Goal: Information Seeking & Learning: Learn about a topic

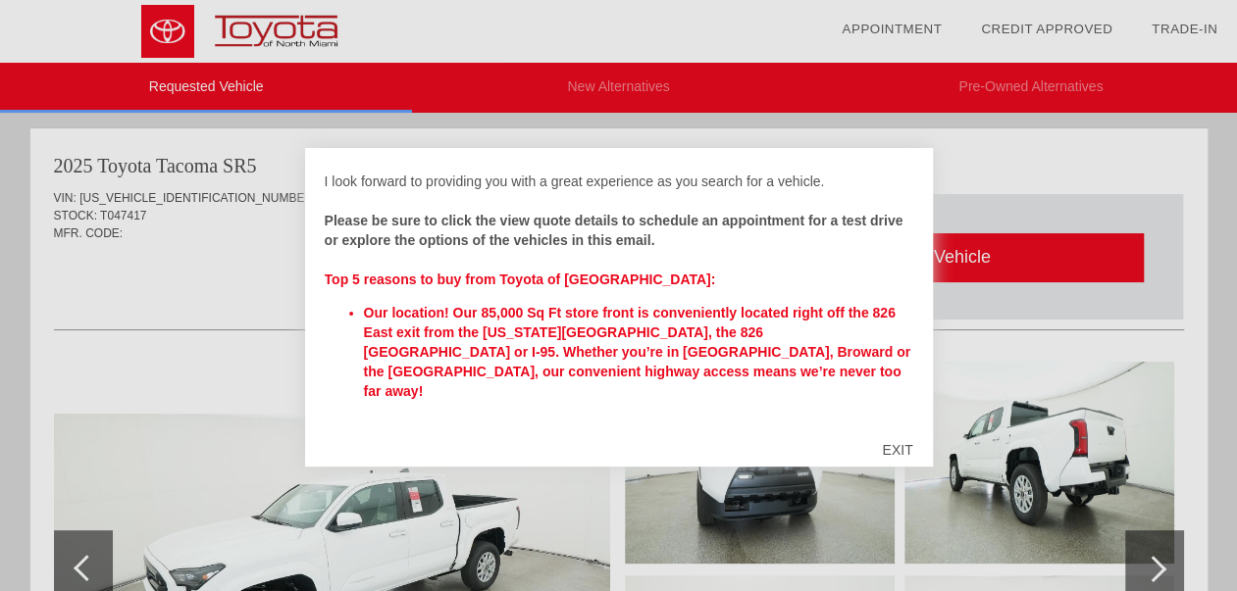
scroll to position [294, 0]
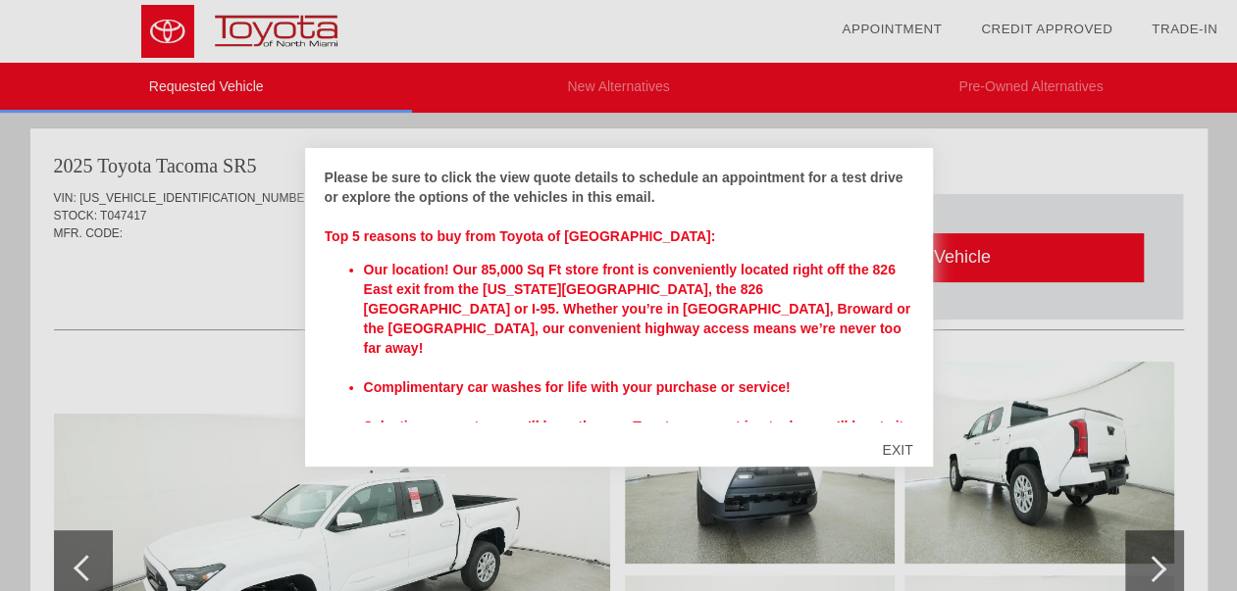
click at [899, 444] on div "EXIT" at bounding box center [897, 450] width 70 height 59
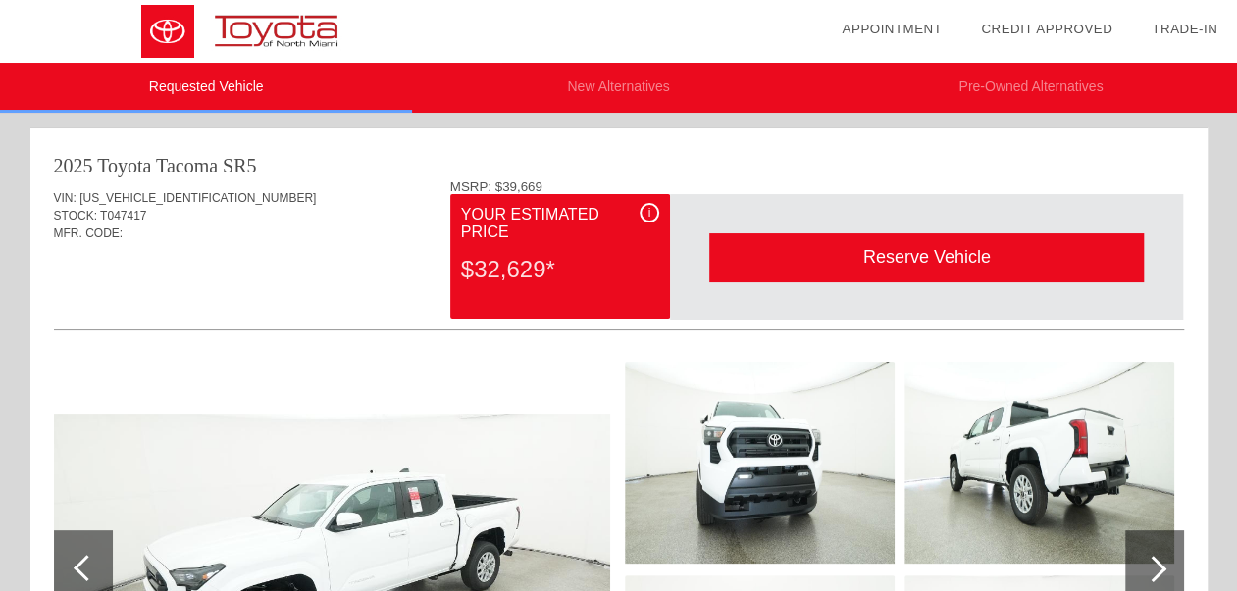
click at [648, 213] on span "i" at bounding box center [649, 213] width 3 height 14
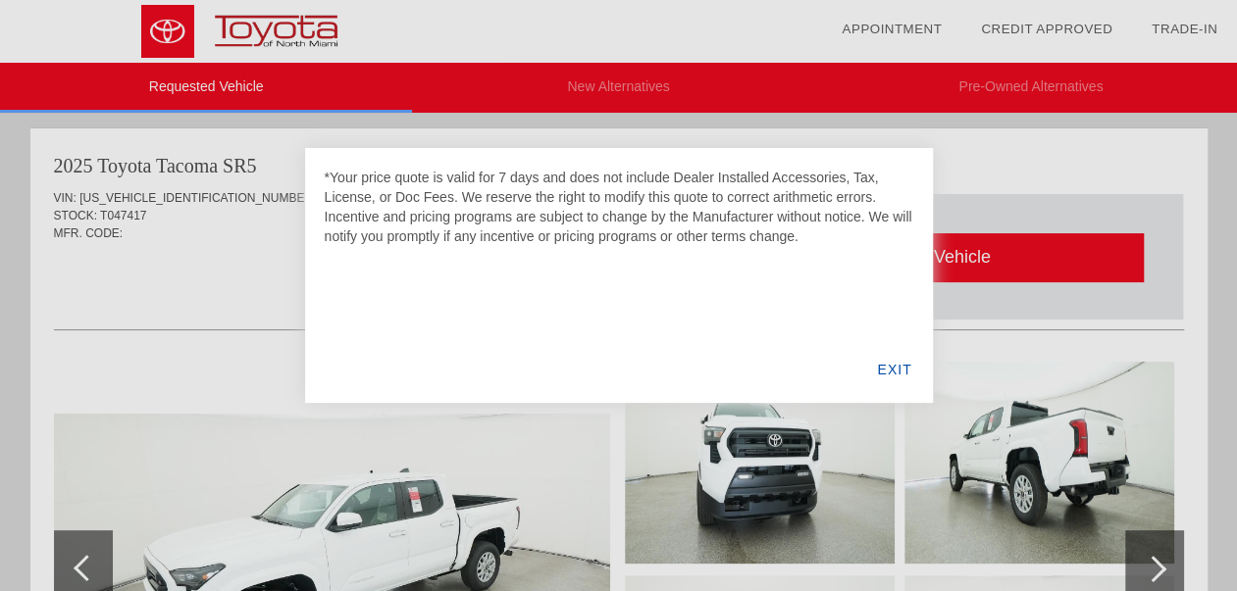
click at [888, 367] on div "EXIT" at bounding box center [894, 369] width 76 height 67
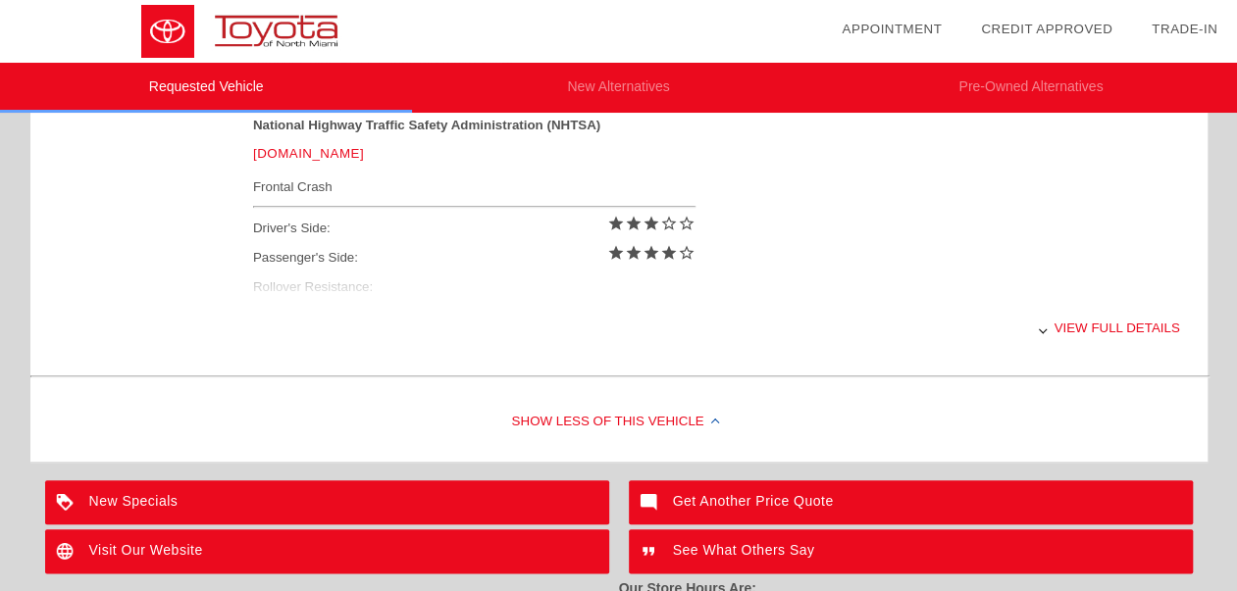
scroll to position [883, 0]
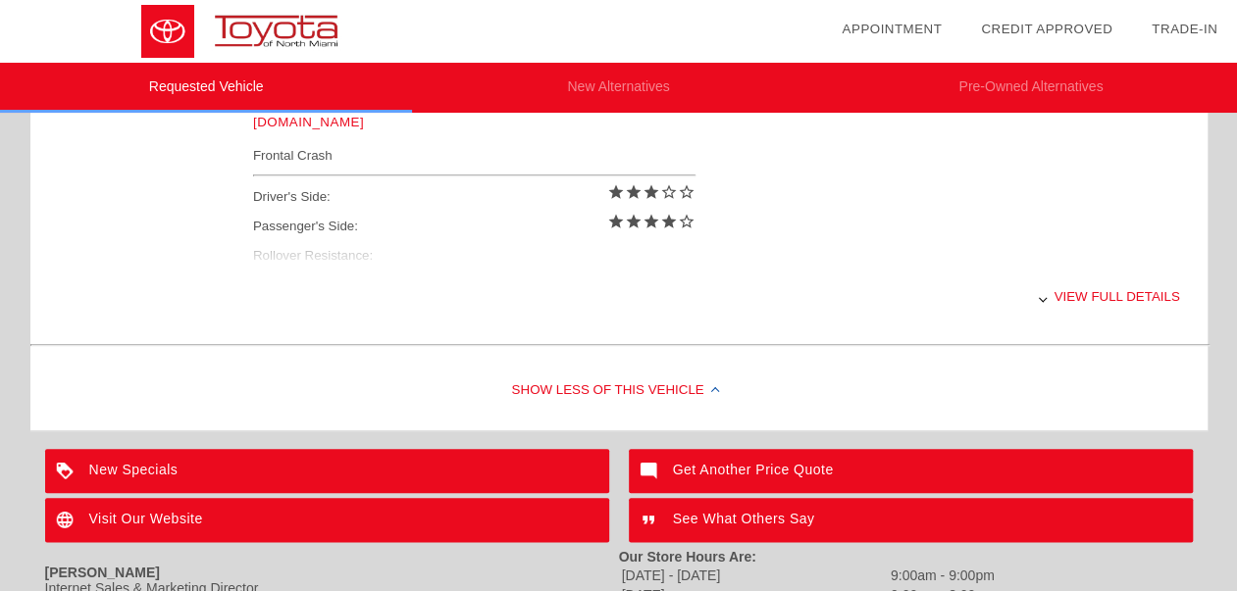
click at [1082, 300] on div "View full details" at bounding box center [716, 297] width 927 height 48
click at [1062, 294] on div "View less details" at bounding box center [716, 297] width 927 height 48
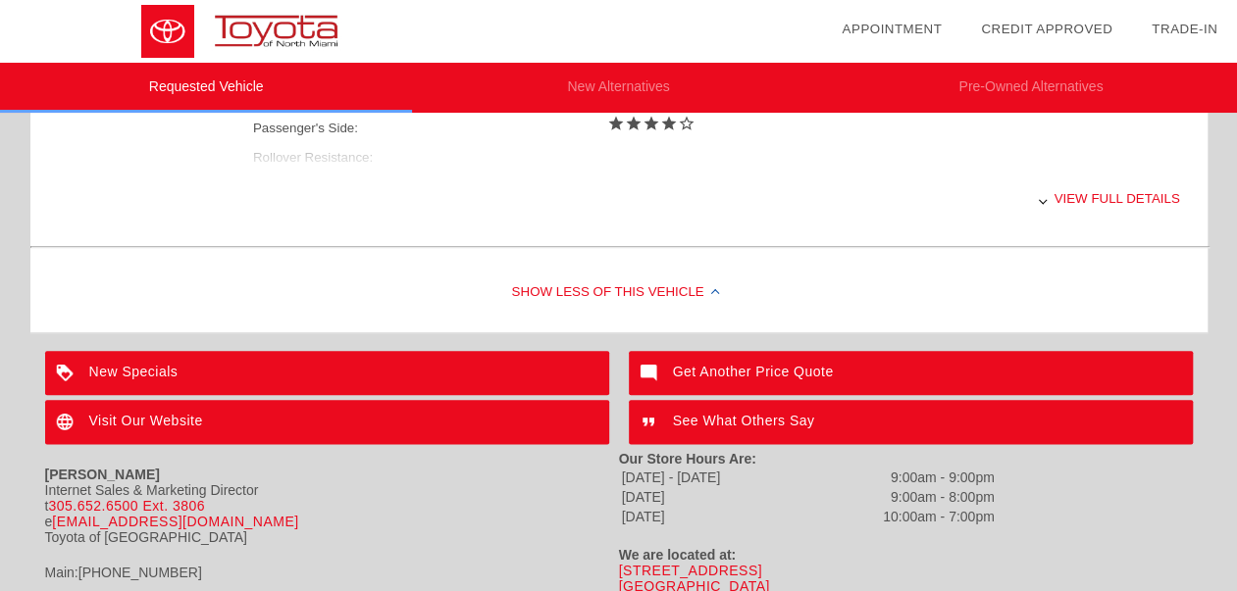
click at [1055, 199] on div "View full details" at bounding box center [716, 199] width 927 height 48
click at [710, 289] on div at bounding box center [714, 293] width 8 height 8
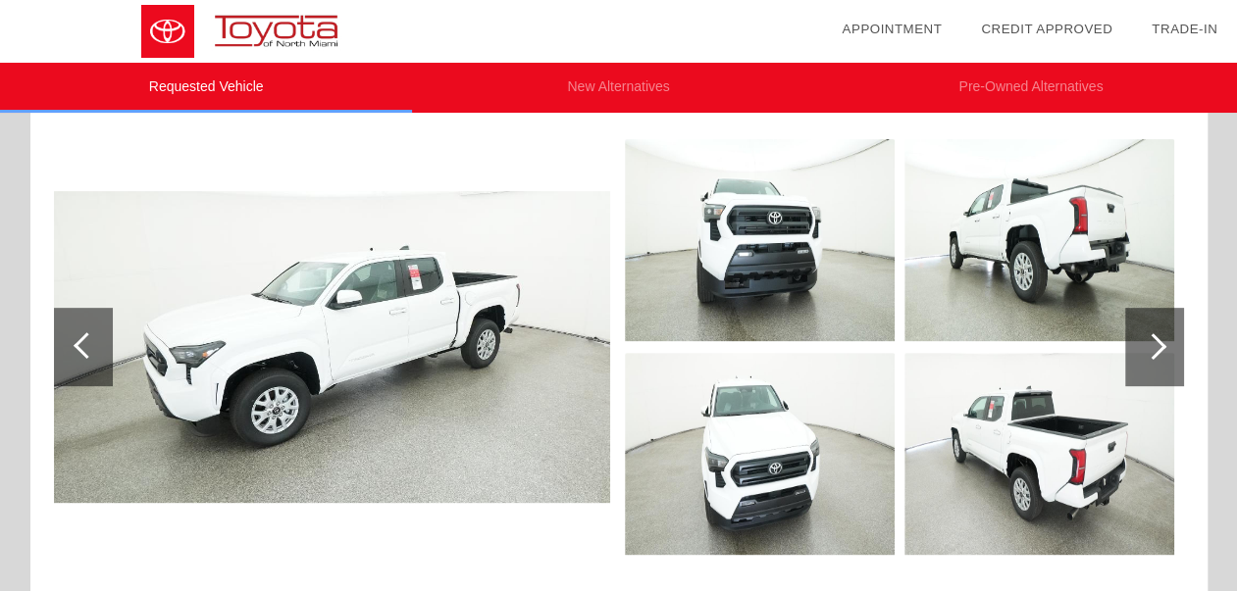
scroll to position [253, 0]
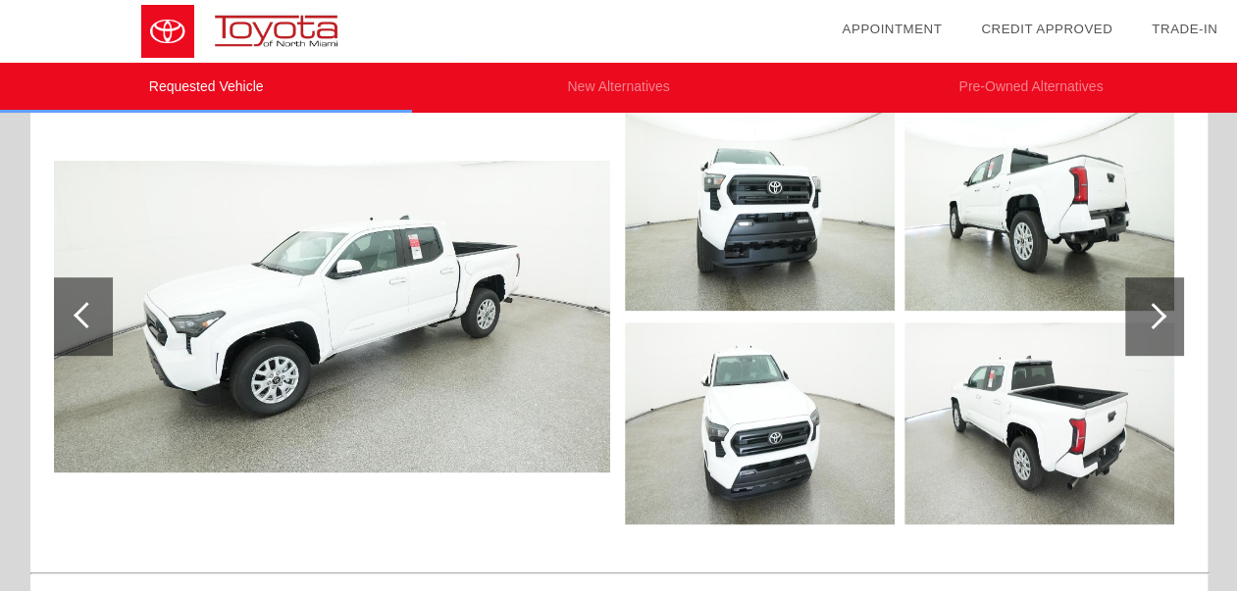
click at [426, 291] on img at bounding box center [332, 317] width 556 height 313
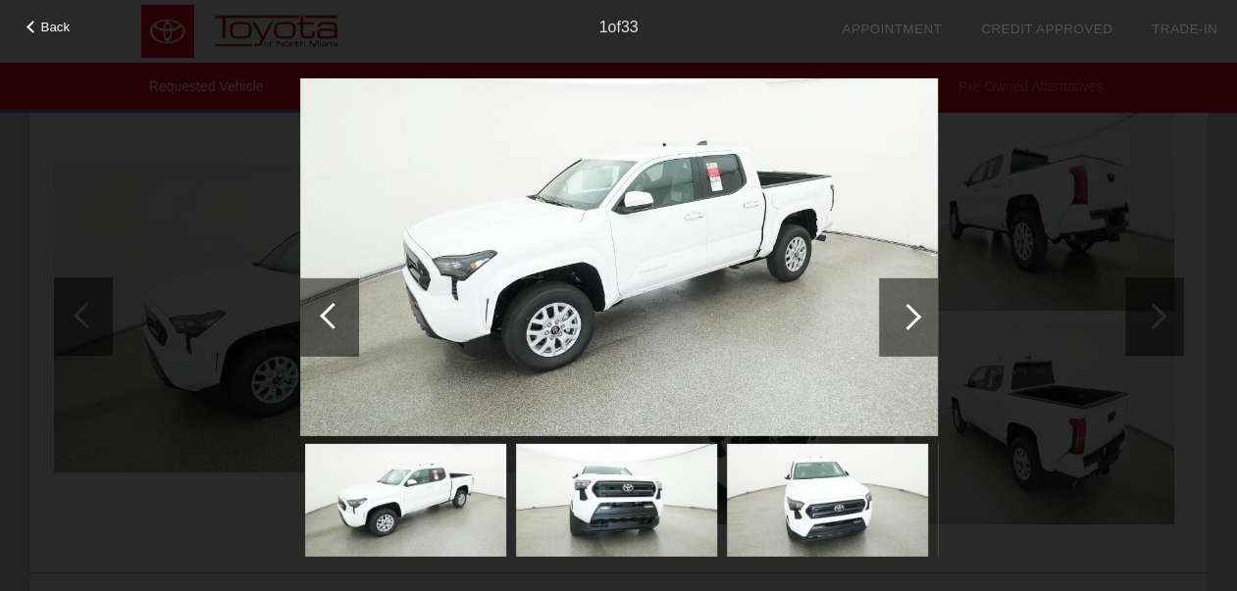
click at [905, 312] on div at bounding box center [908, 316] width 26 height 26
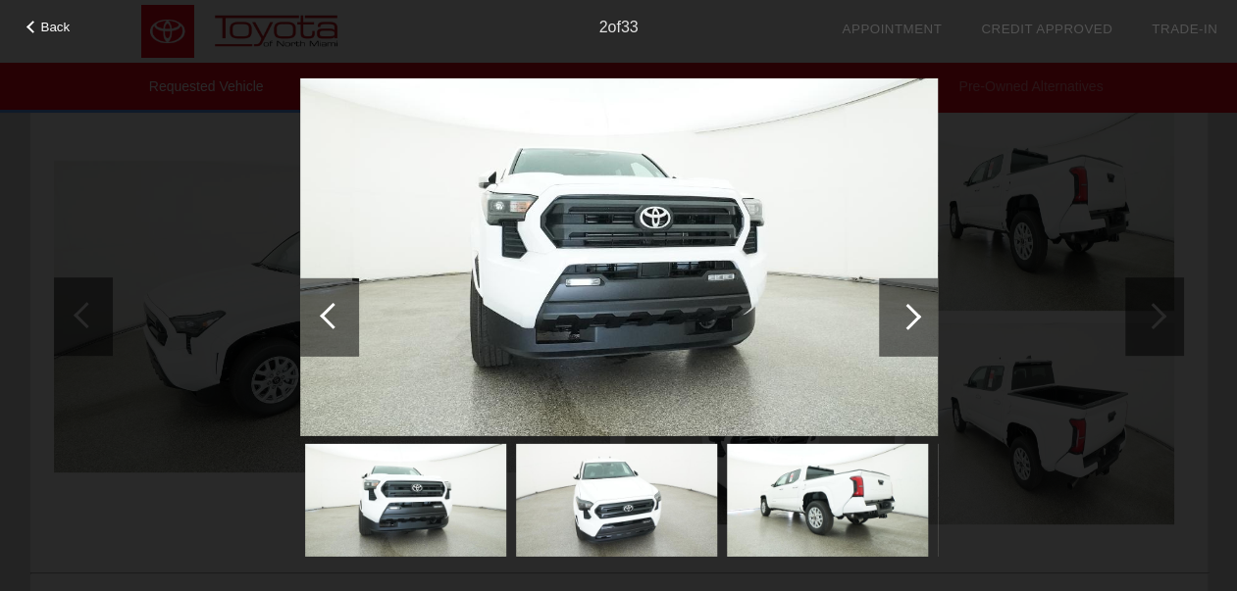
click at [905, 312] on div at bounding box center [908, 316] width 26 height 26
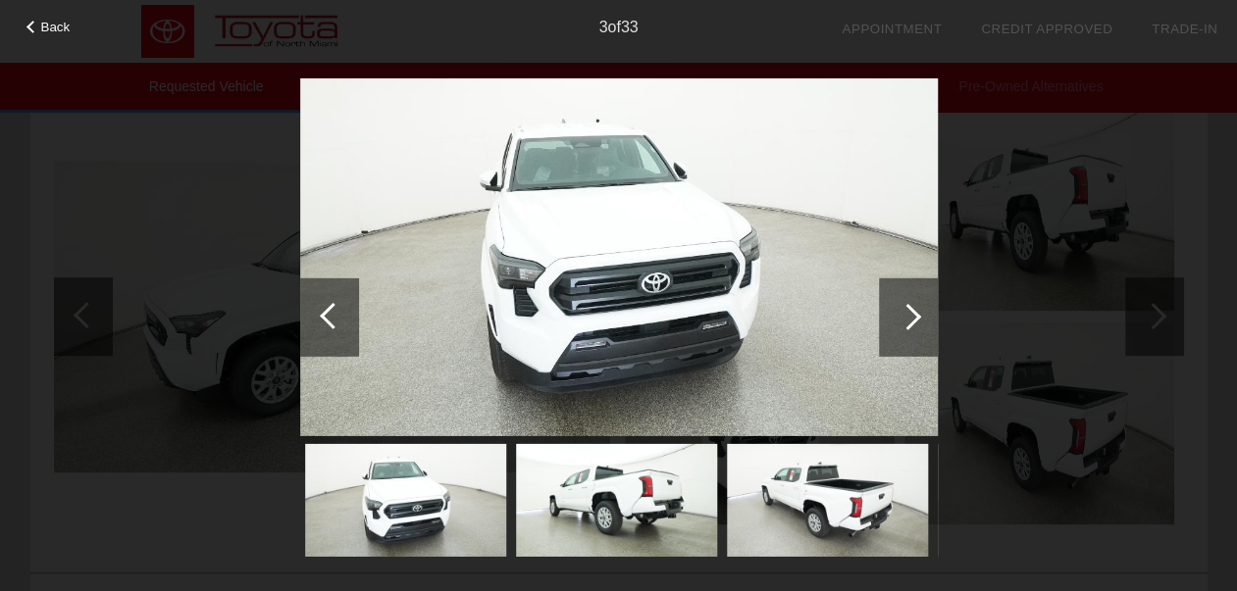
click at [905, 312] on div at bounding box center [908, 316] width 26 height 26
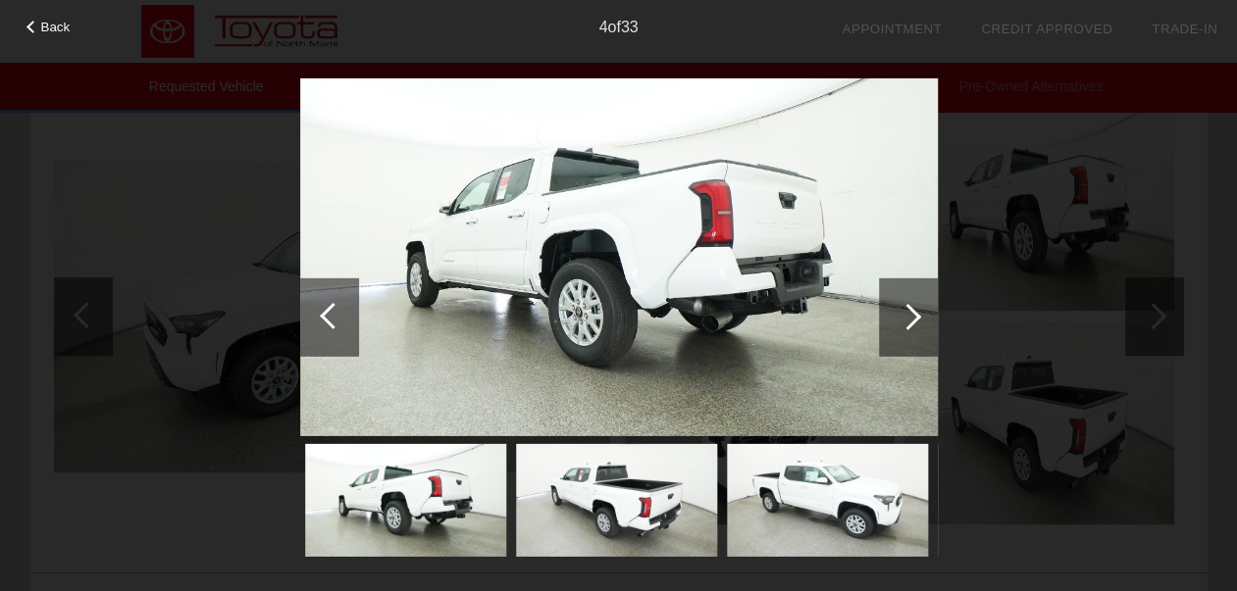
click at [905, 312] on div at bounding box center [908, 316] width 26 height 26
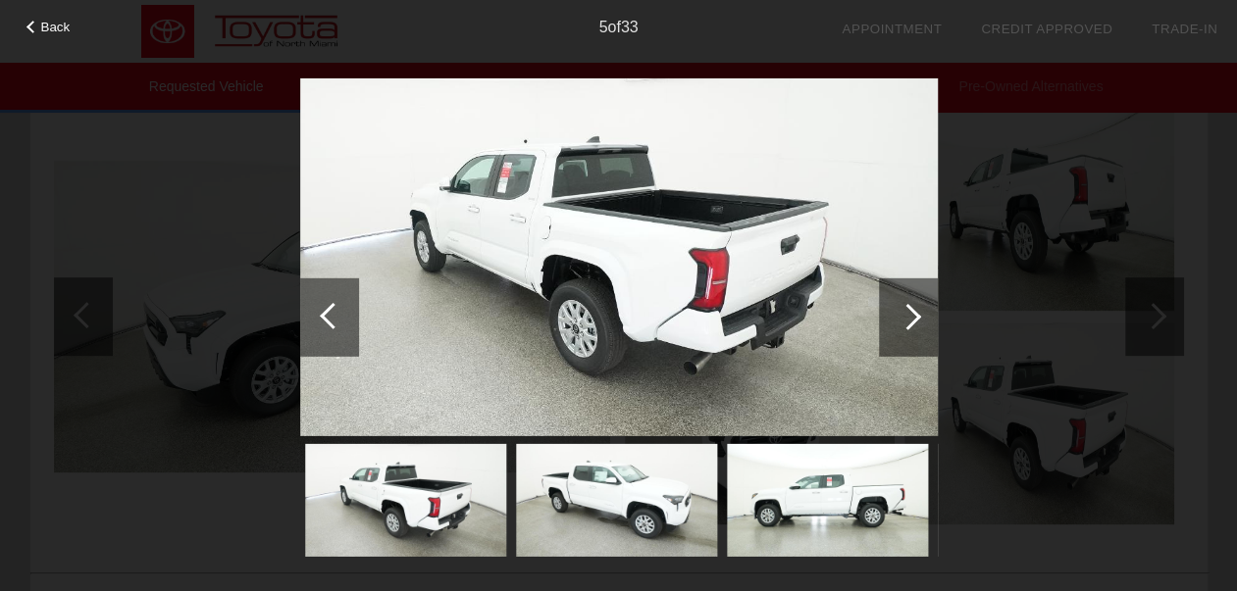
click at [905, 312] on div at bounding box center [908, 316] width 26 height 26
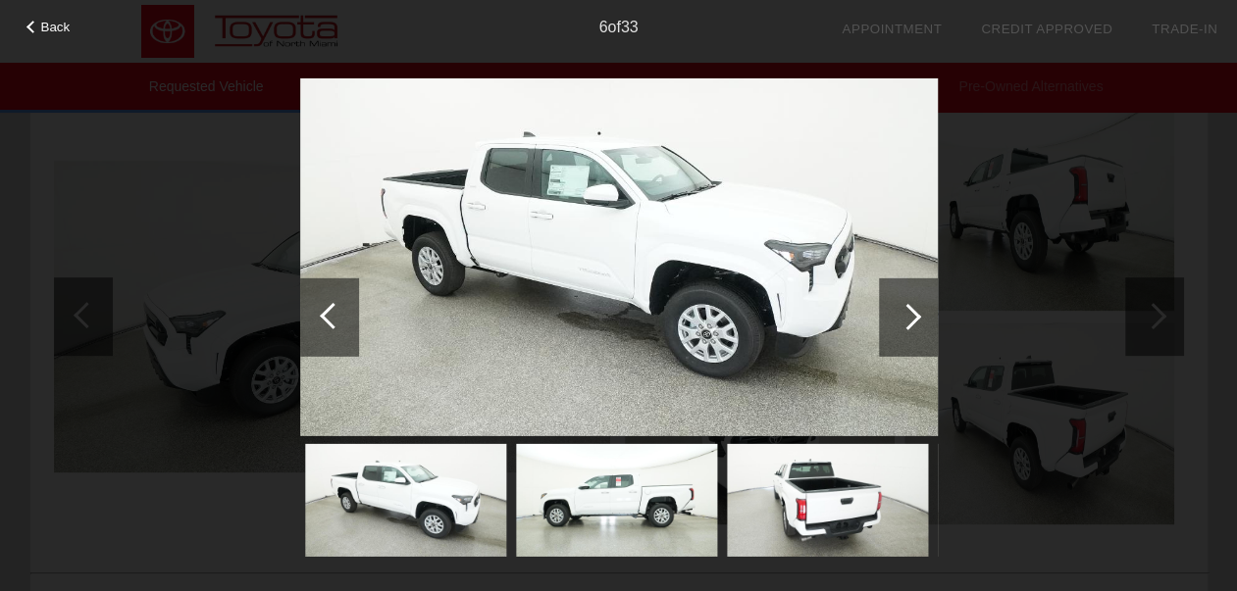
click at [905, 312] on div at bounding box center [908, 316] width 26 height 26
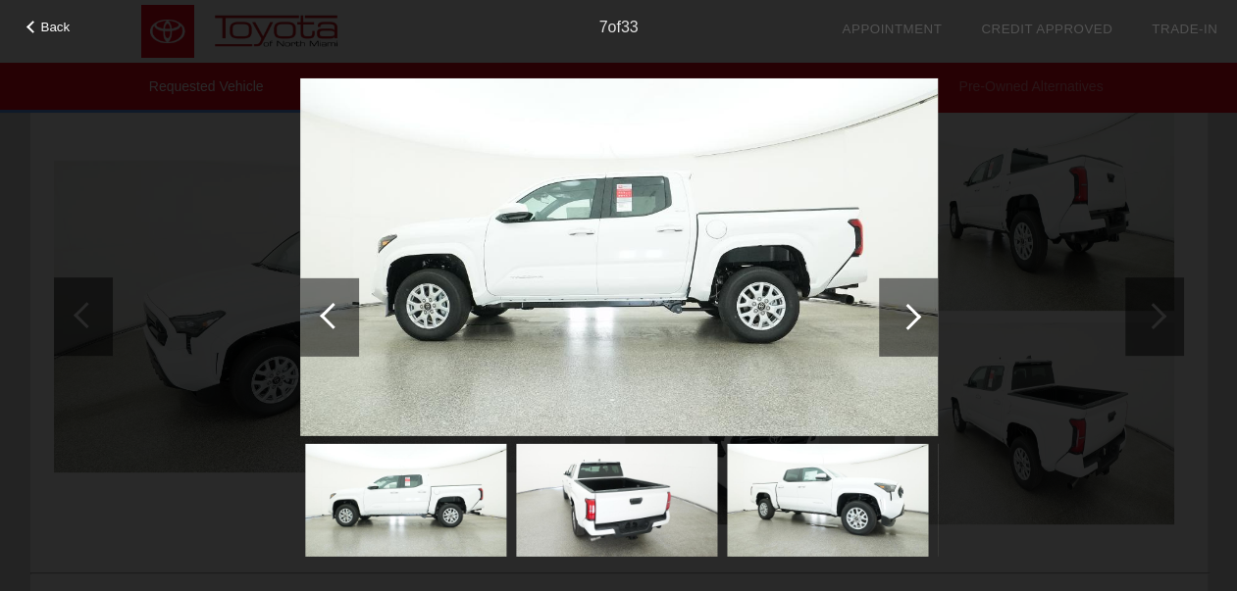
click at [905, 312] on div at bounding box center [908, 316] width 26 height 26
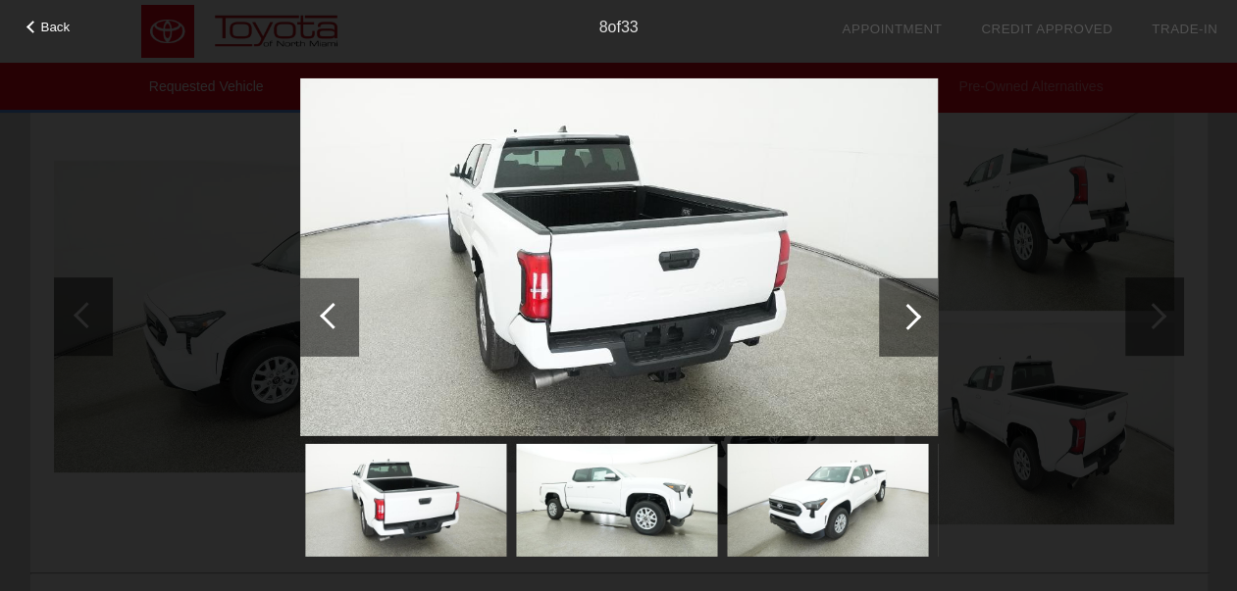
click at [905, 312] on div at bounding box center [908, 316] width 26 height 26
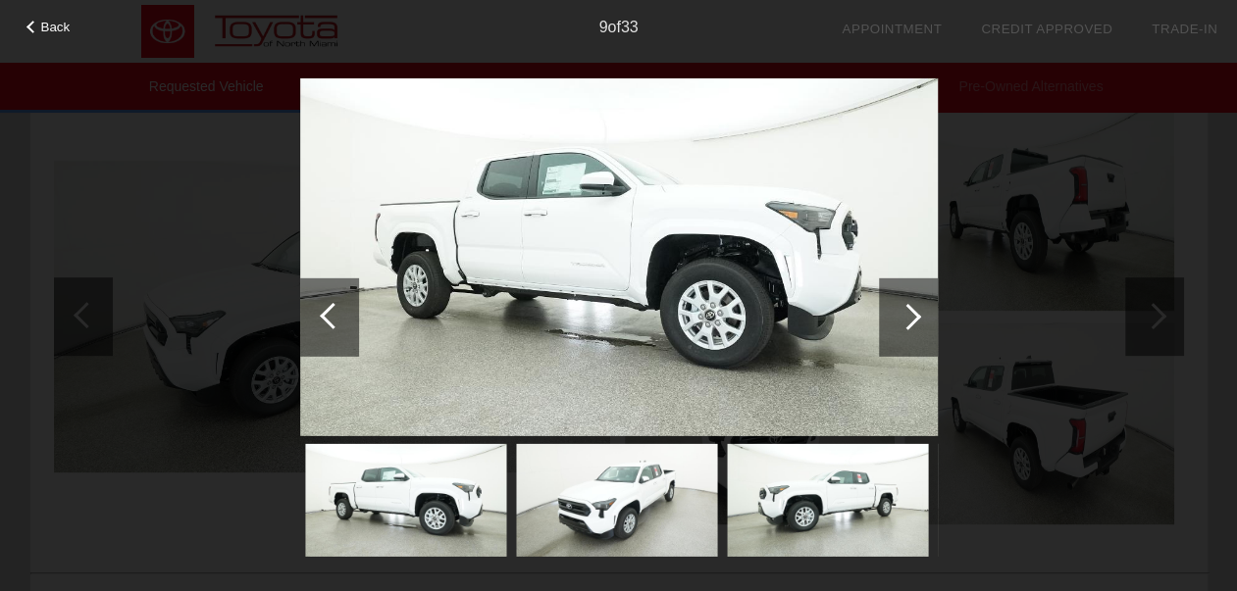
click at [905, 312] on div at bounding box center [908, 316] width 26 height 26
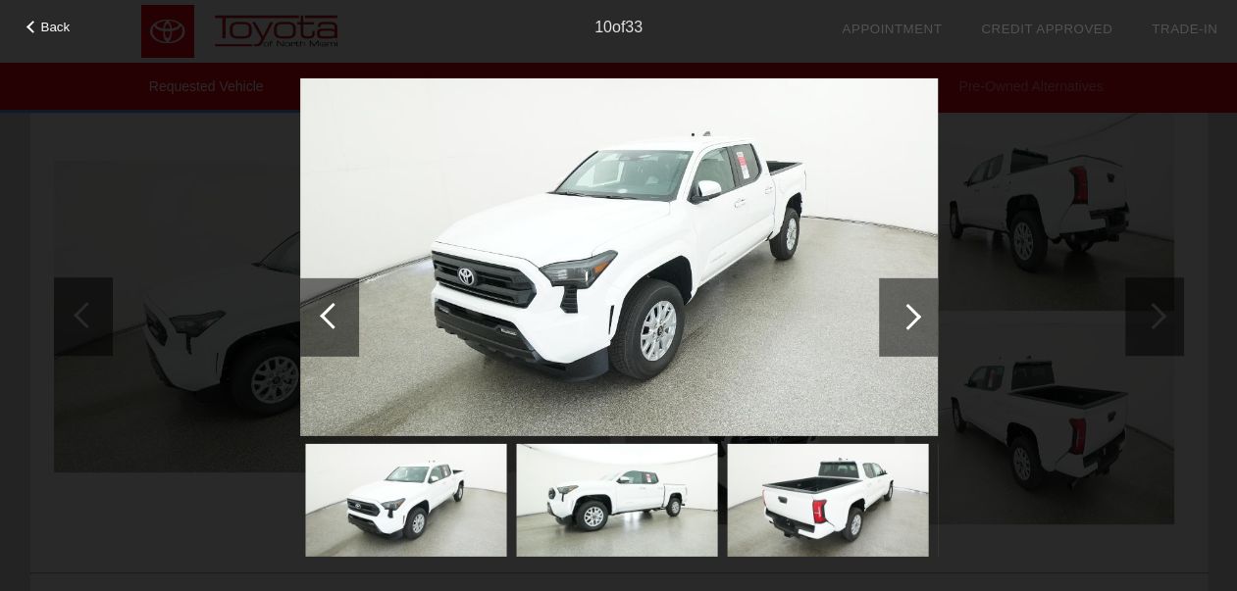
click at [905, 312] on div at bounding box center [908, 316] width 26 height 26
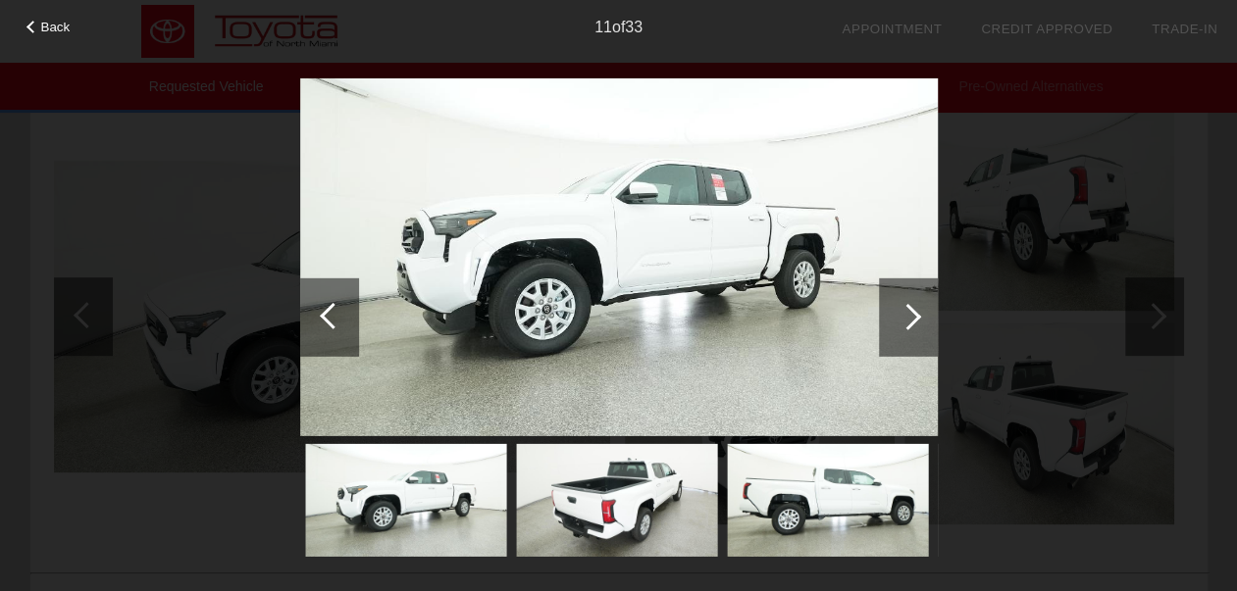
click at [905, 312] on div at bounding box center [908, 316] width 26 height 26
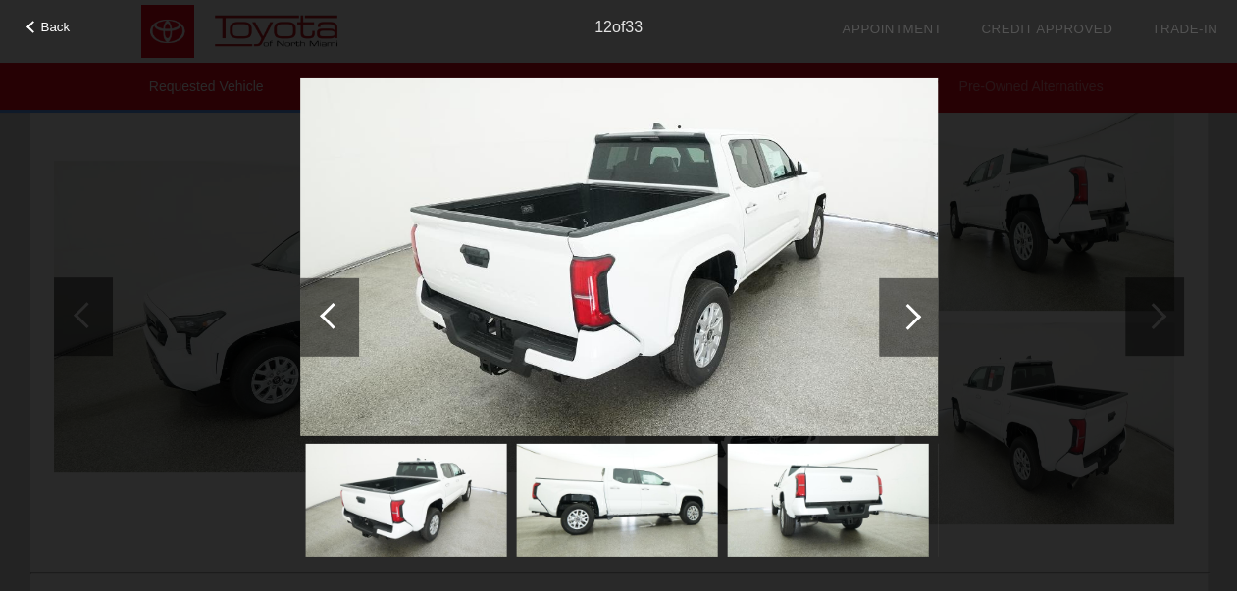
click at [905, 312] on div at bounding box center [908, 316] width 26 height 26
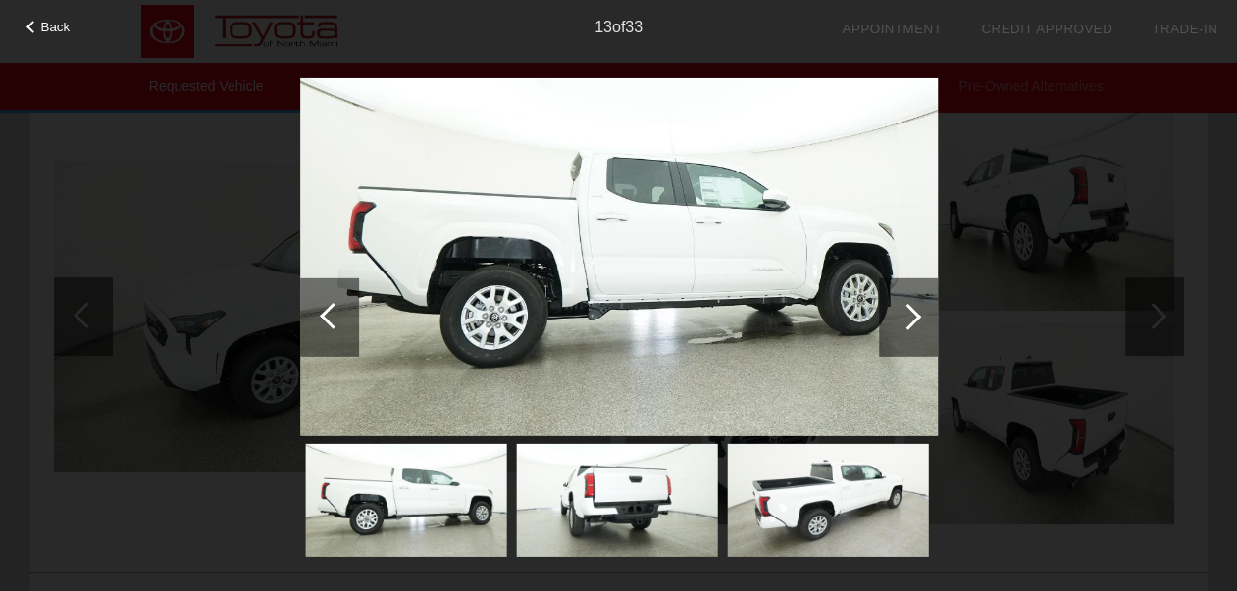
click at [905, 312] on div at bounding box center [908, 316] width 26 height 26
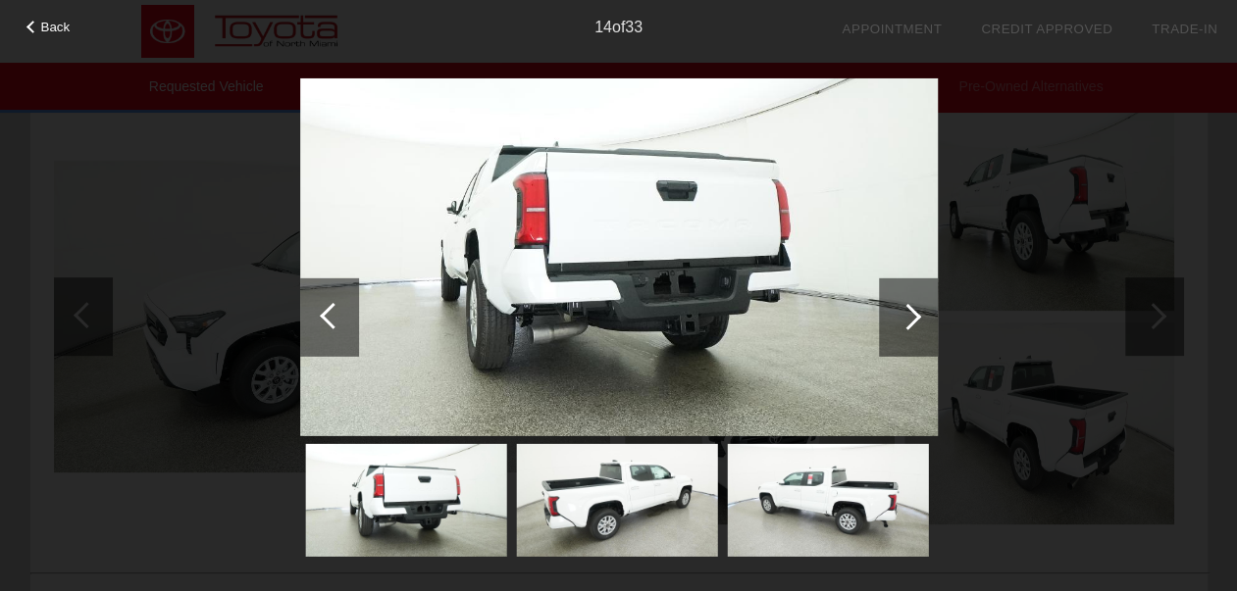
click at [905, 312] on div at bounding box center [908, 316] width 26 height 26
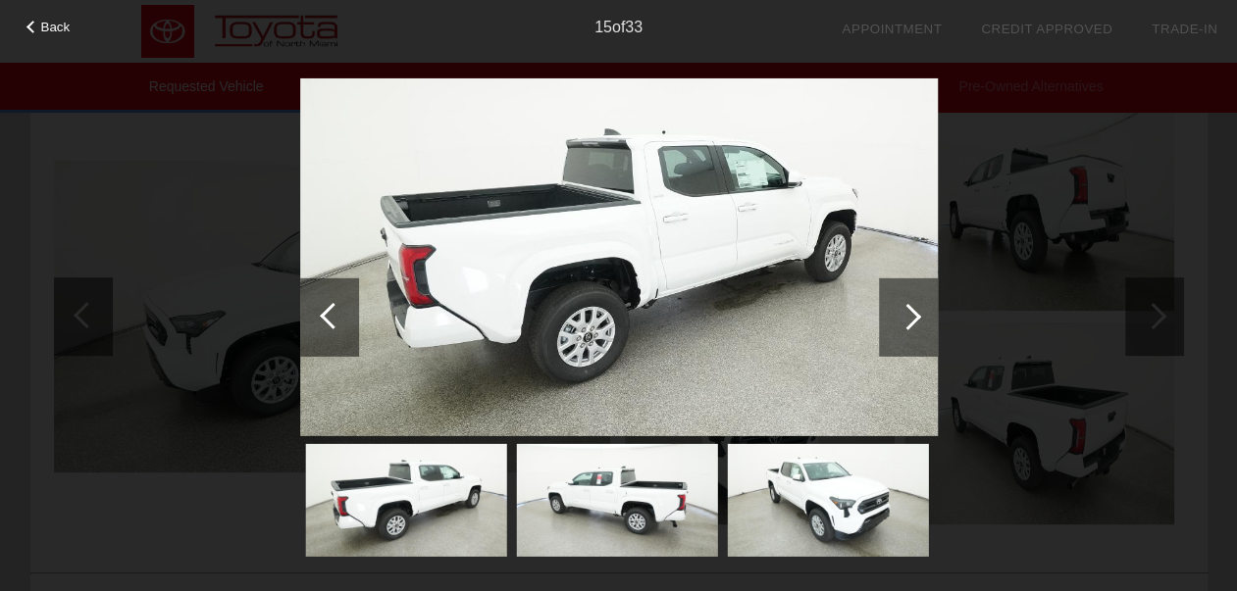
click at [905, 312] on div at bounding box center [908, 316] width 26 height 26
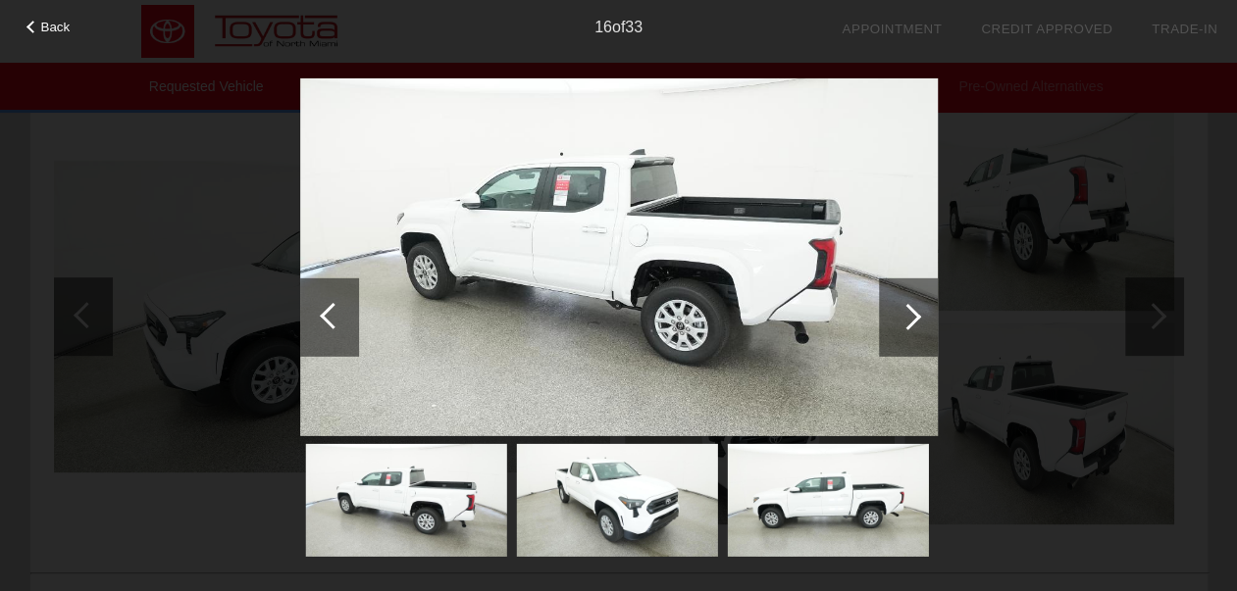
click at [905, 312] on div at bounding box center [908, 316] width 26 height 26
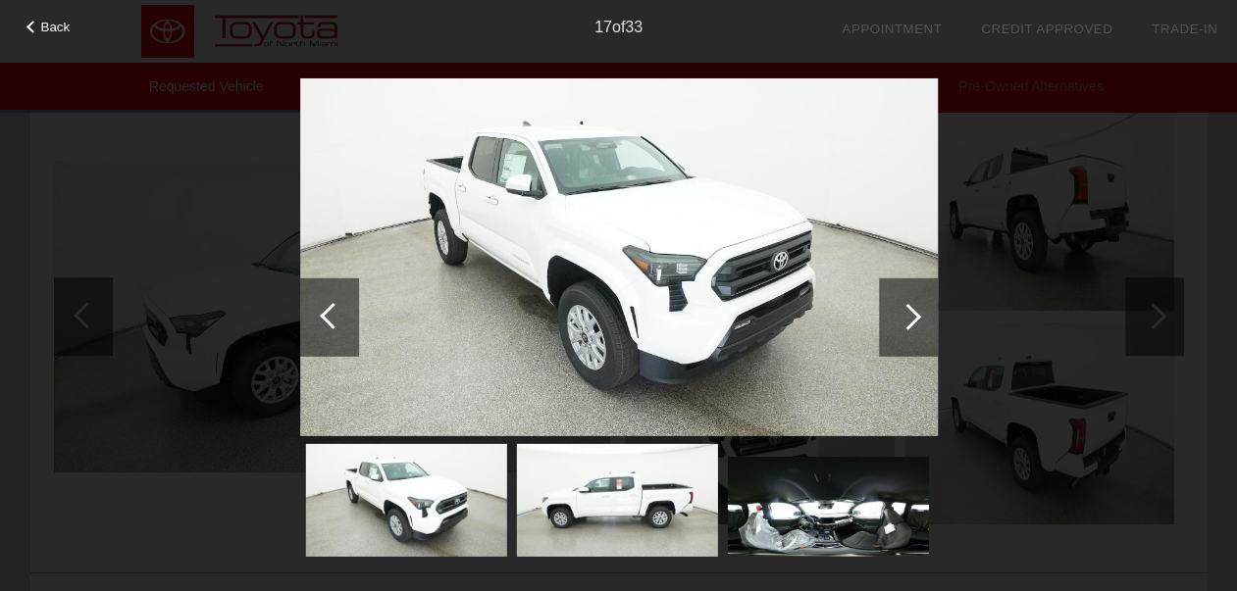
click at [905, 312] on div at bounding box center [908, 316] width 26 height 26
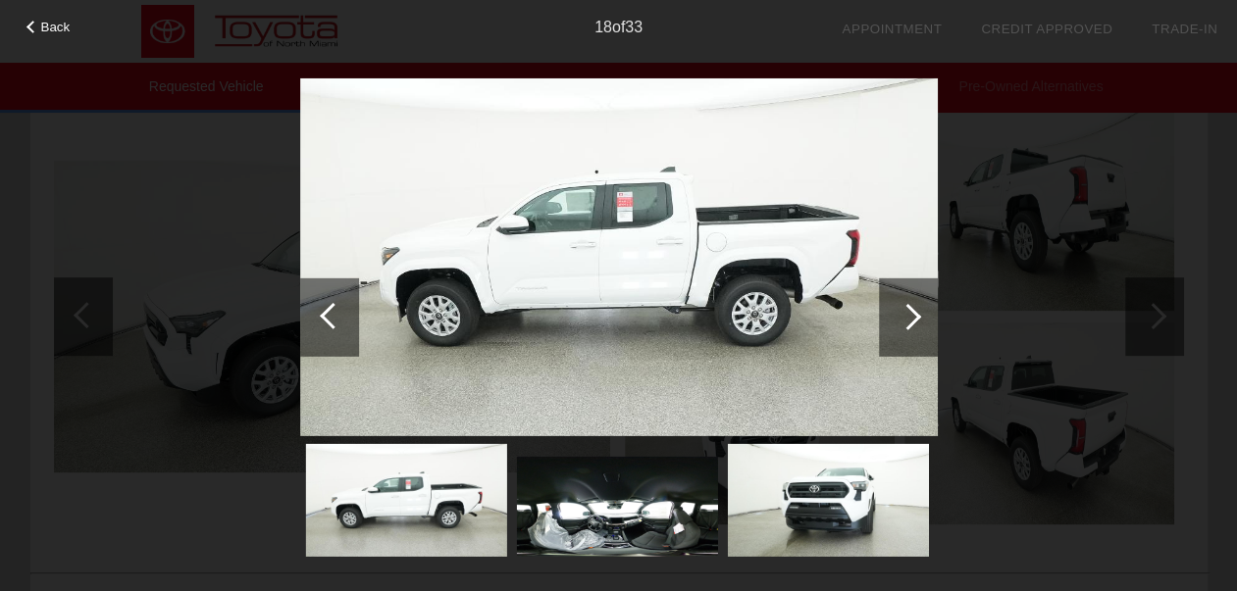
click at [905, 312] on div at bounding box center [908, 316] width 26 height 26
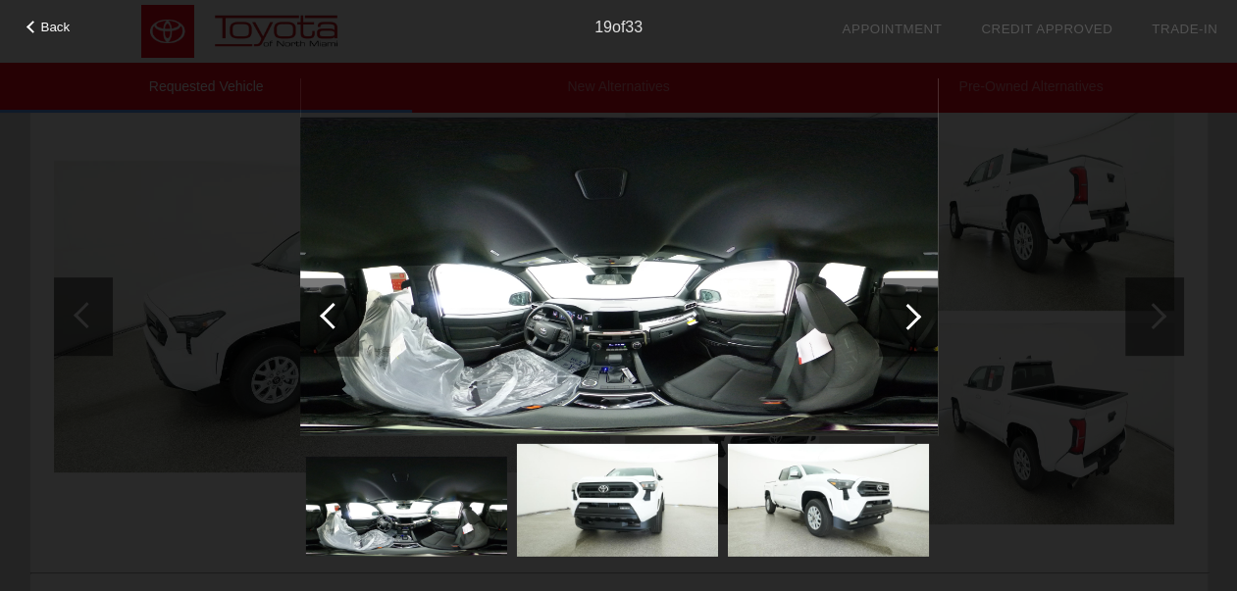
click at [905, 312] on div at bounding box center [908, 316] width 26 height 26
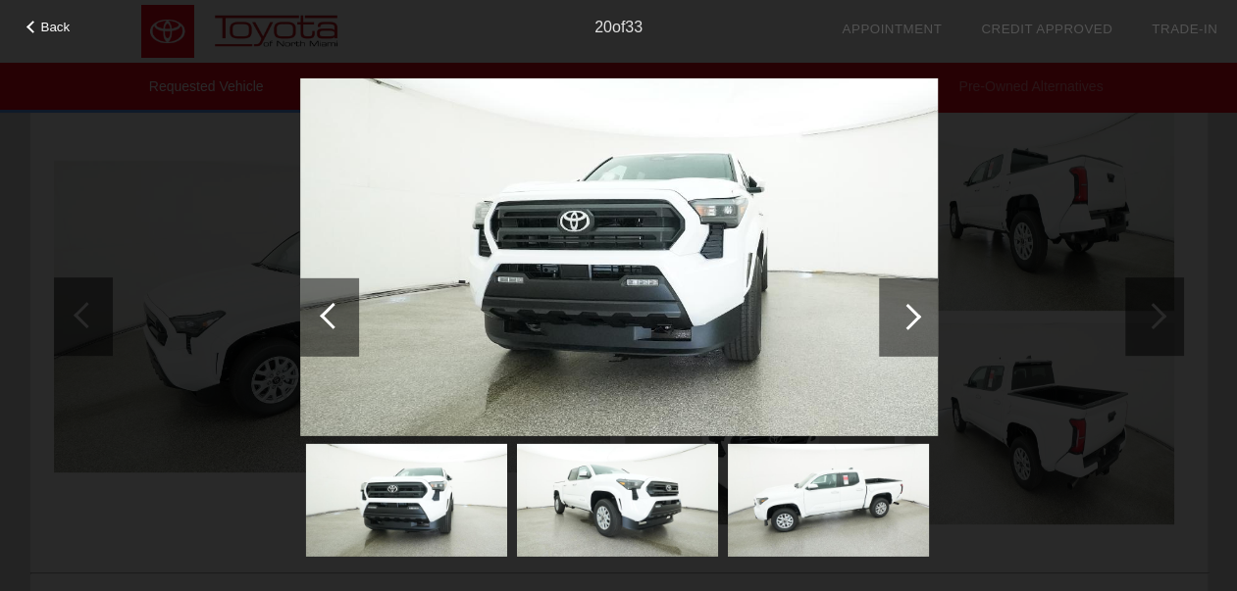
click at [39, 26] on div at bounding box center [32, 27] width 13 height 13
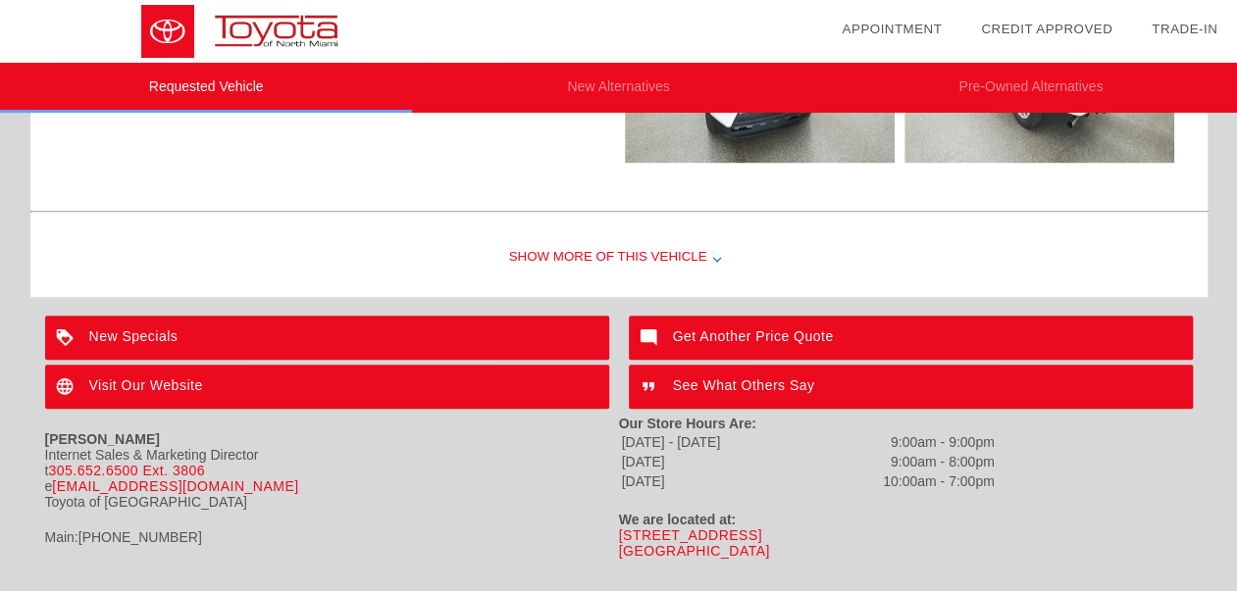
scroll to position [645, 0]
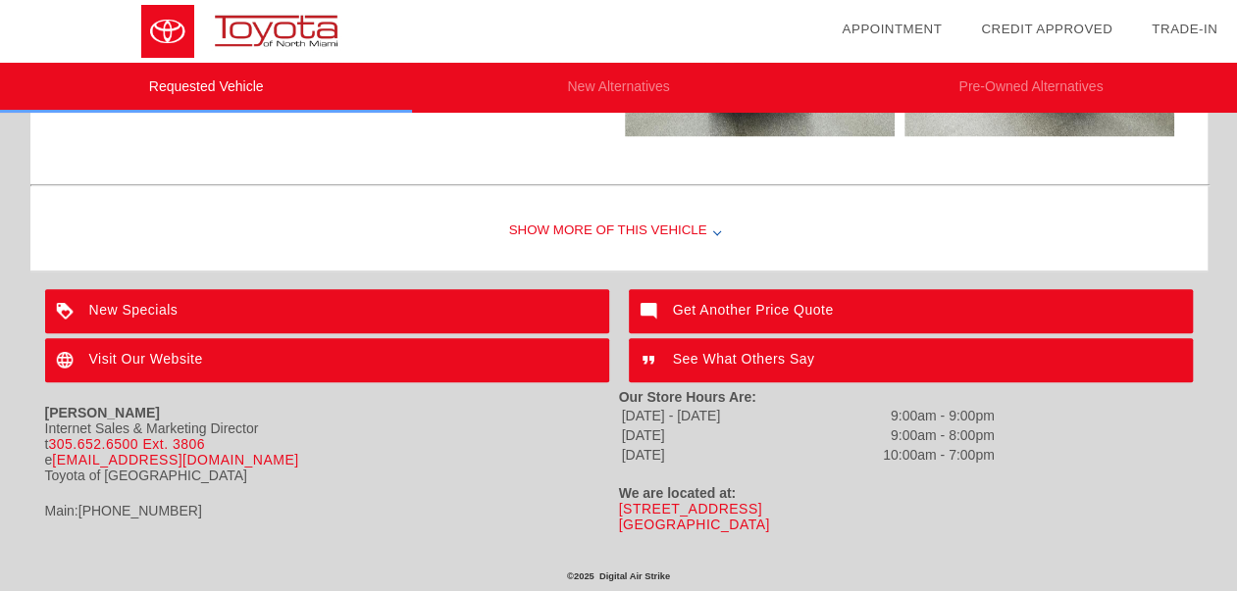
click at [602, 223] on div "Show More of this Vehicle" at bounding box center [618, 231] width 1177 height 78
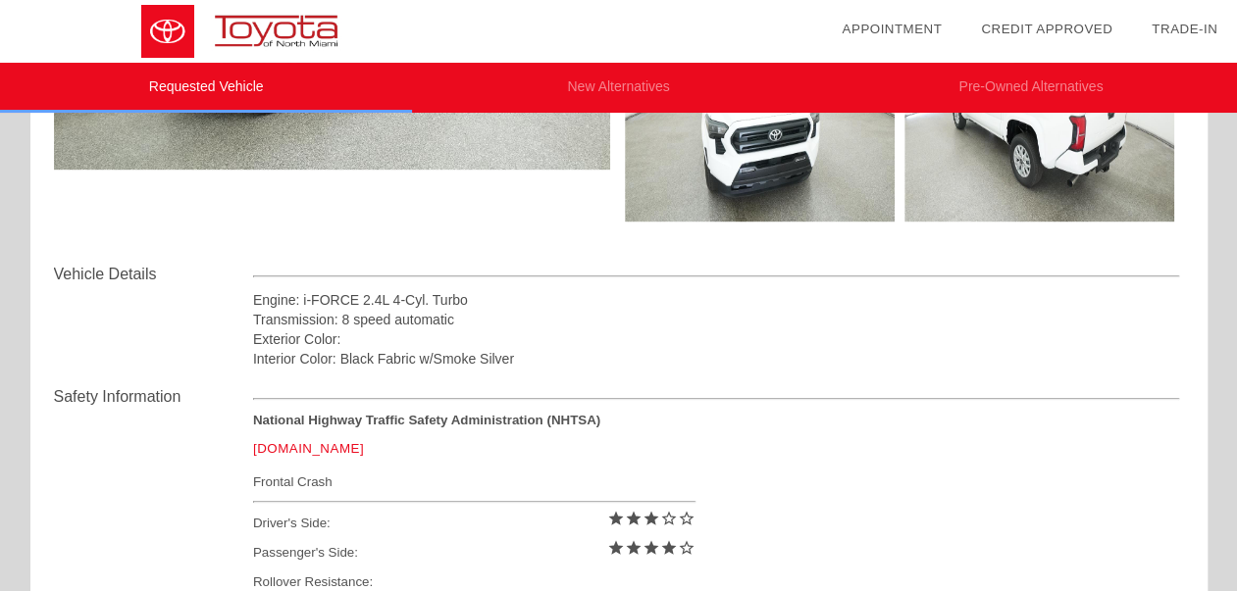
scroll to position [0, 0]
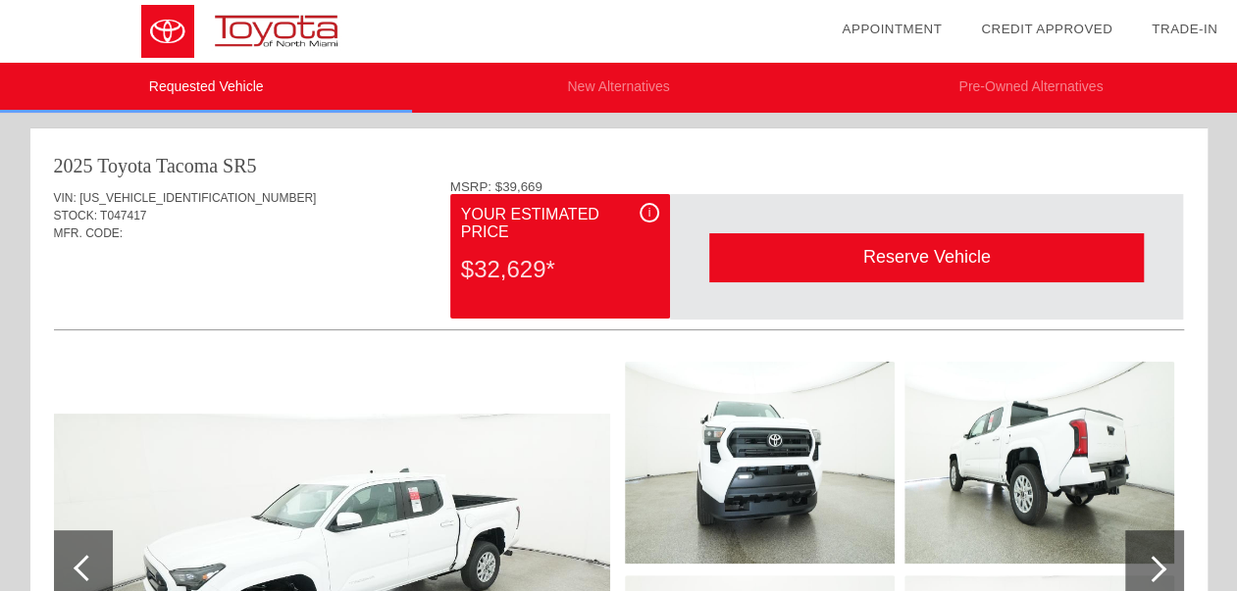
click at [648, 211] on span "i" at bounding box center [649, 213] width 3 height 14
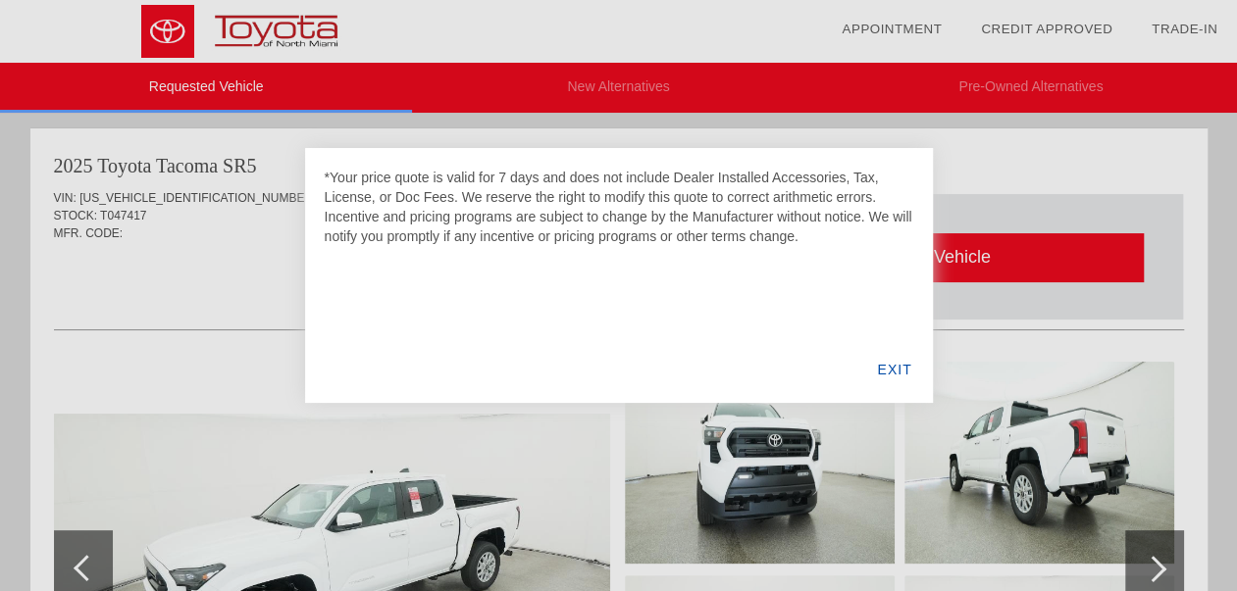
click at [896, 364] on div "EXIT" at bounding box center [894, 369] width 76 height 67
